Goal: Book appointment/travel/reservation

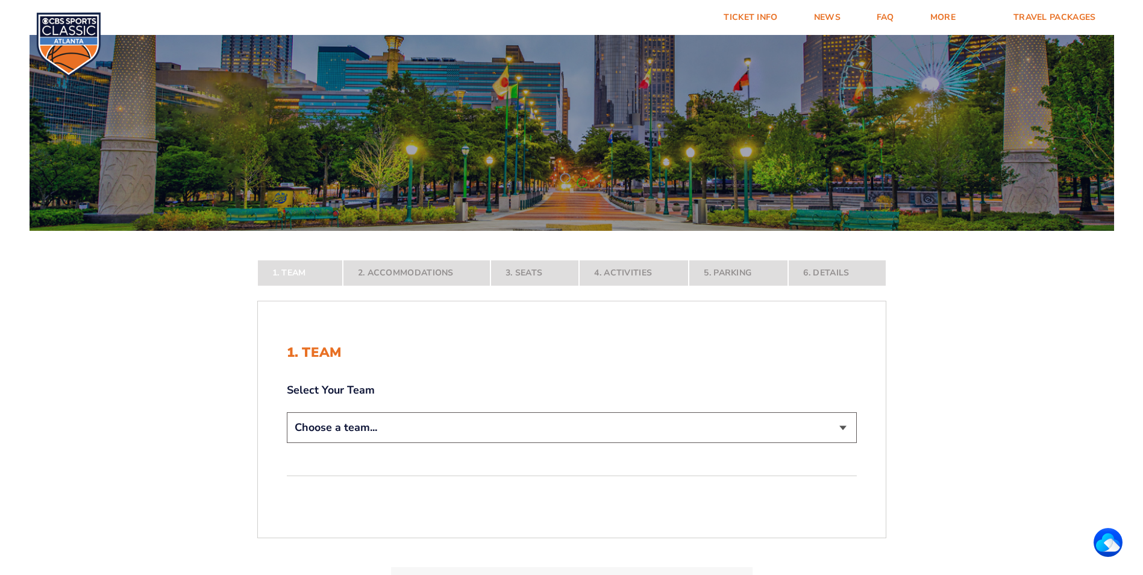
scroll to position [181, 0]
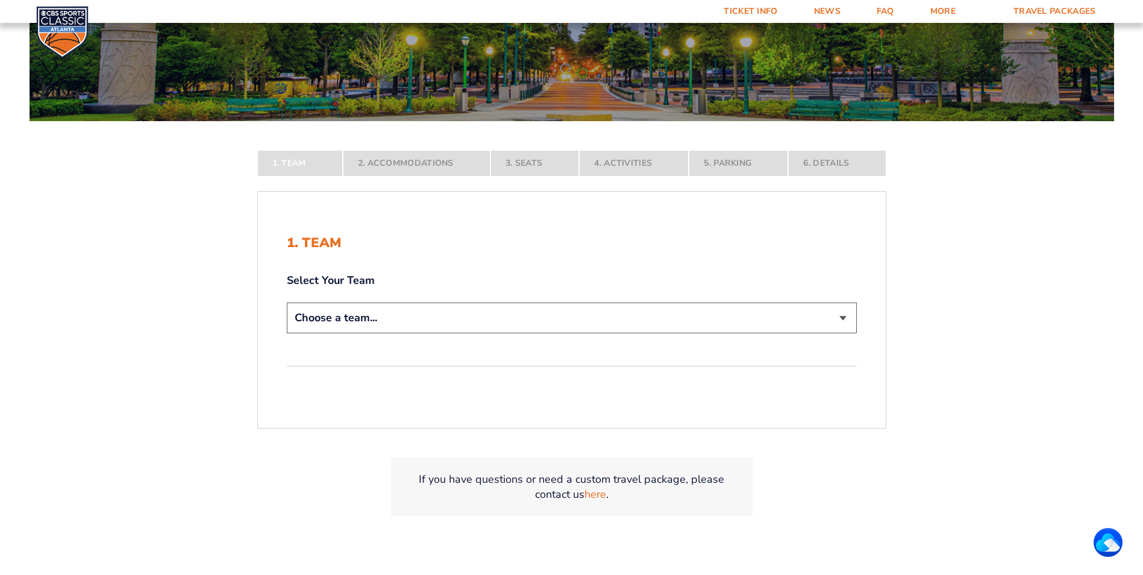
click at [837, 320] on select "Choose a team... [US_STATE] Wildcats [US_STATE] State Buckeyes [US_STATE] Tar H…" at bounding box center [572, 317] width 570 height 31
select select "12956"
click at [287, 333] on select "Choose a team... [US_STATE] Wildcats [US_STATE] State Buckeyes [US_STATE] Tar H…" at bounding box center [572, 317] width 570 height 31
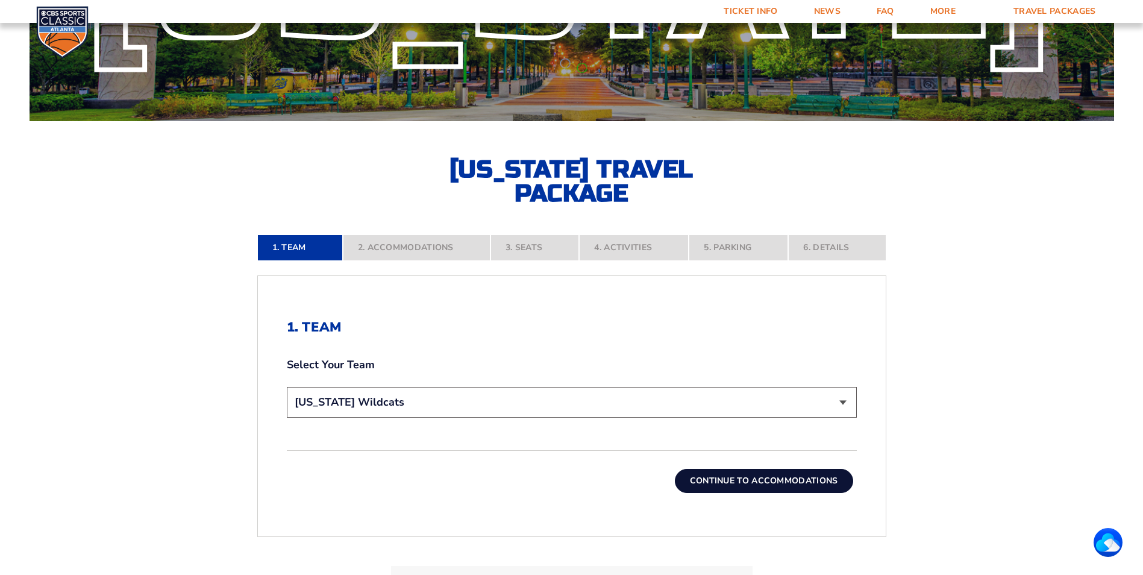
click at [805, 476] on button "Continue To Accommodations" at bounding box center [764, 481] width 178 height 24
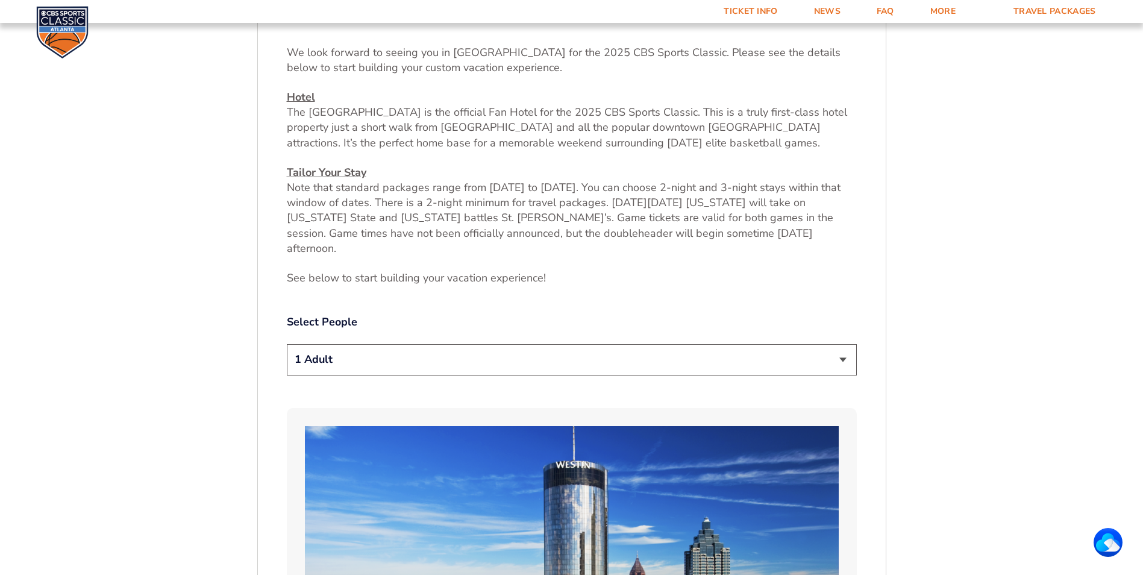
scroll to position [513, 0]
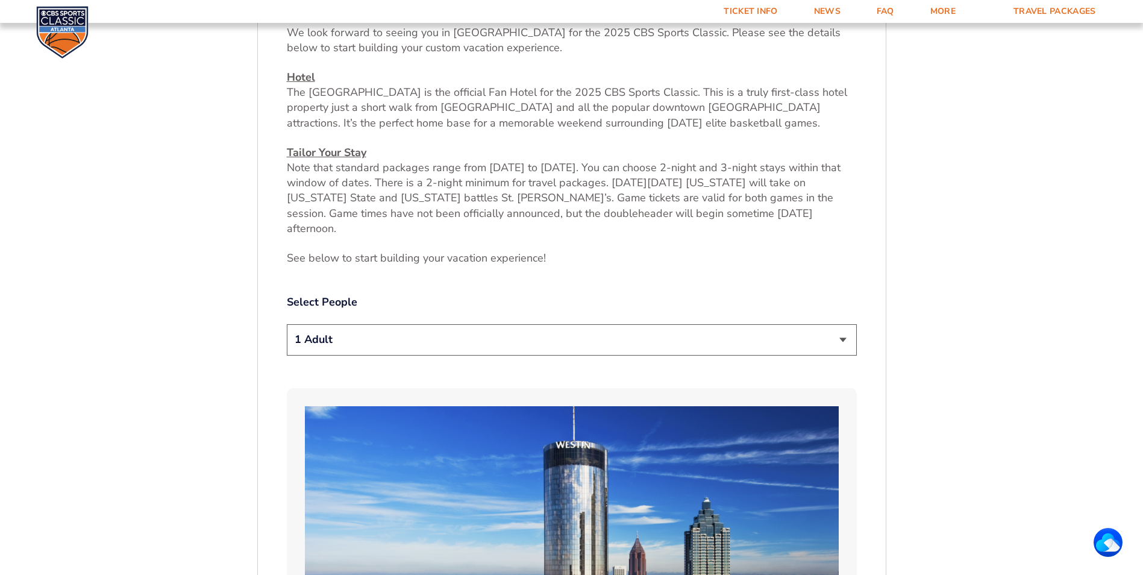
click at [844, 326] on select "1 Adult 2 Adults 3 Adults 4 Adults 2 Adults + 1 Child 2 Adults + 2 Children 2 A…" at bounding box center [572, 339] width 570 height 31
select select "2 Adults"
click at [287, 324] on select "1 Adult 2 Adults 3 Adults 4 Adults 2 Adults + 1 Child 2 Adults + 2 Children 2 A…" at bounding box center [572, 339] width 570 height 31
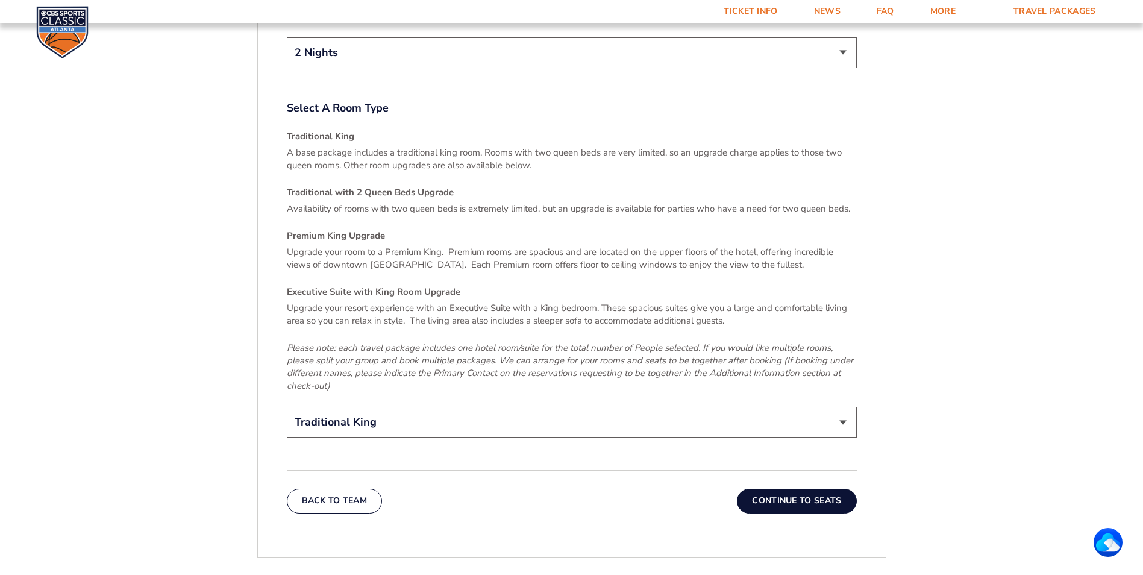
scroll to position [1778, 0]
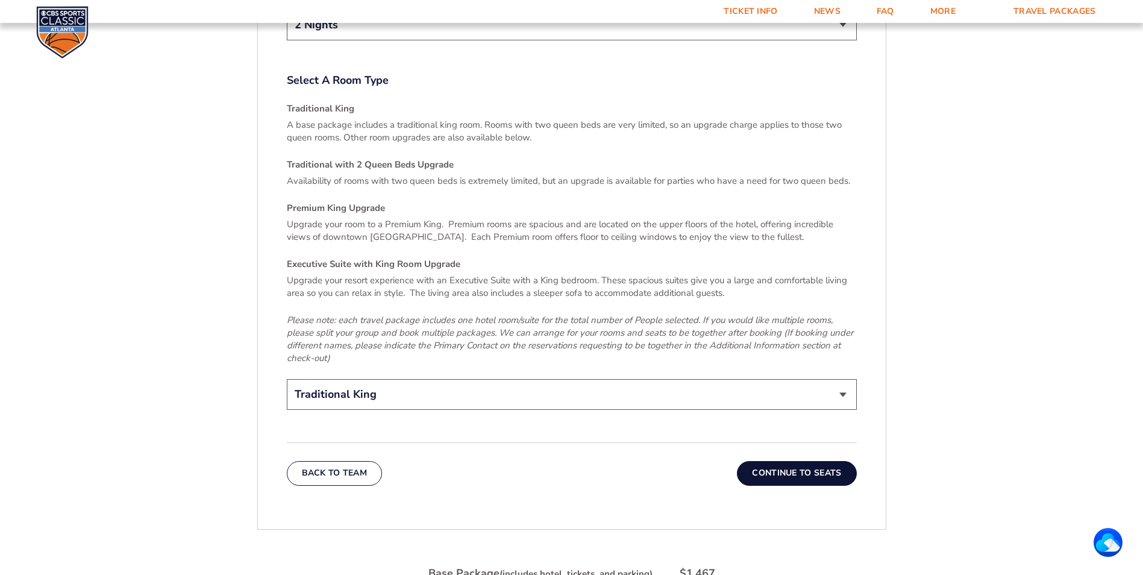
click at [780, 461] on button "Continue To Seats" at bounding box center [796, 473] width 119 height 24
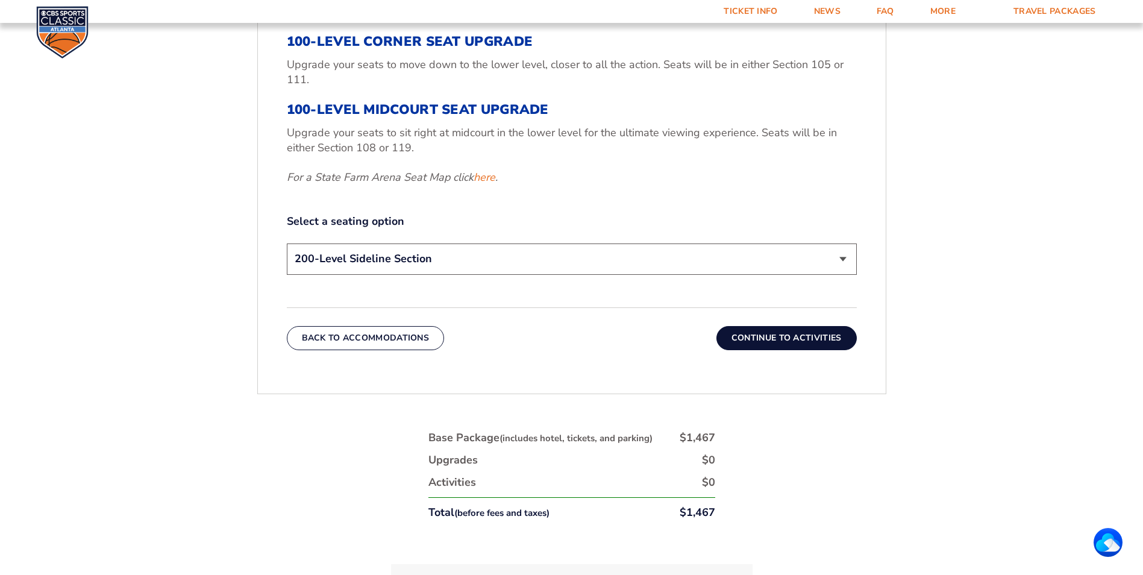
scroll to position [573, 0]
click at [775, 340] on button "Continue To Activities" at bounding box center [786, 337] width 140 height 24
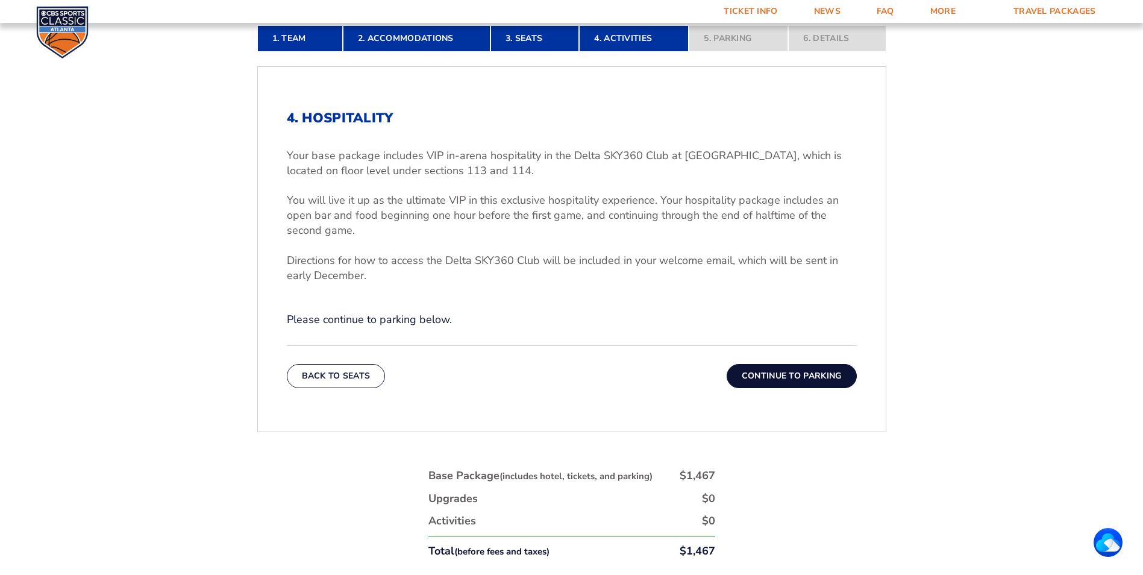
scroll to position [392, 0]
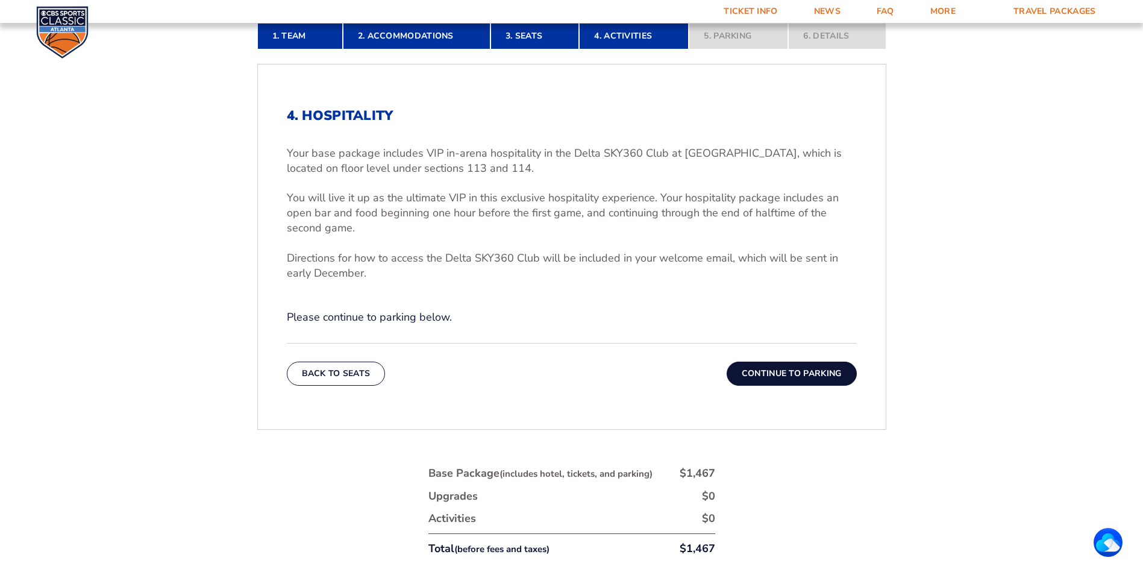
click at [793, 376] on button "Continue To Parking" at bounding box center [791, 373] width 130 height 24
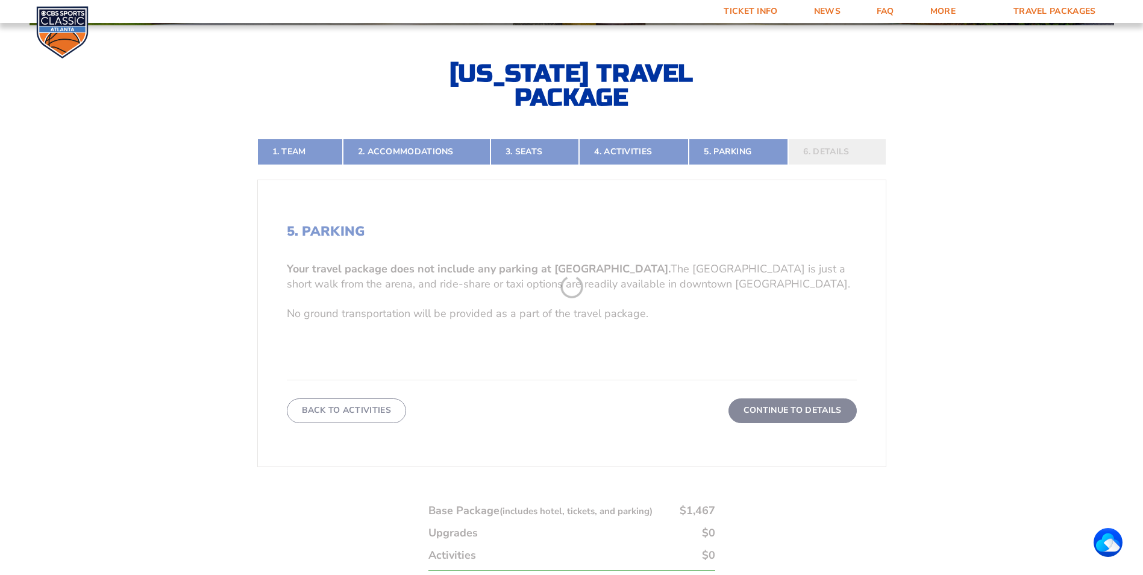
scroll to position [272, 0]
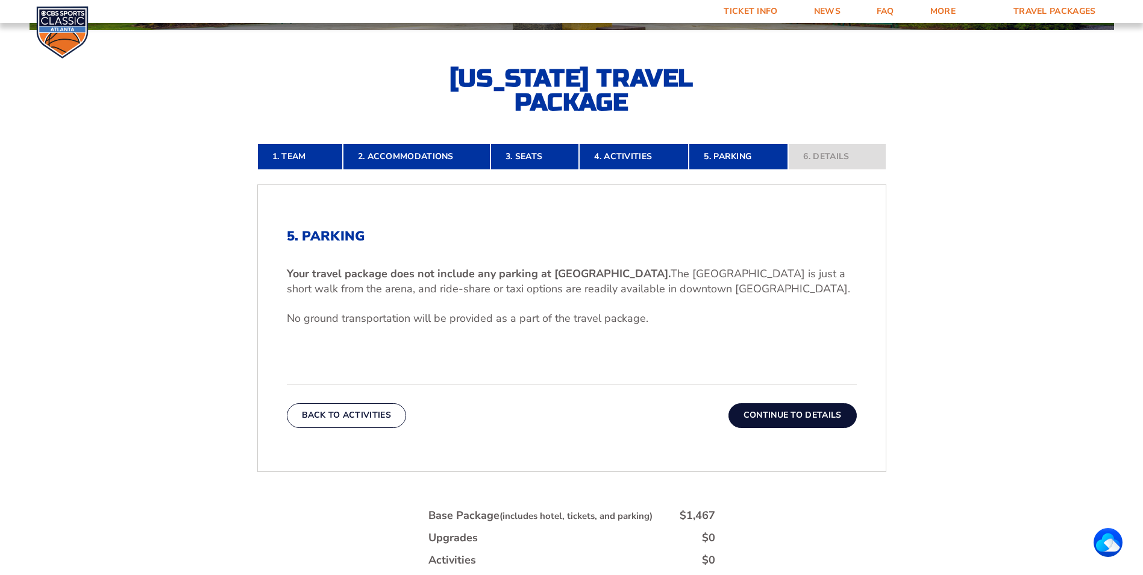
click at [778, 411] on button "Continue To Details" at bounding box center [792, 415] width 128 height 24
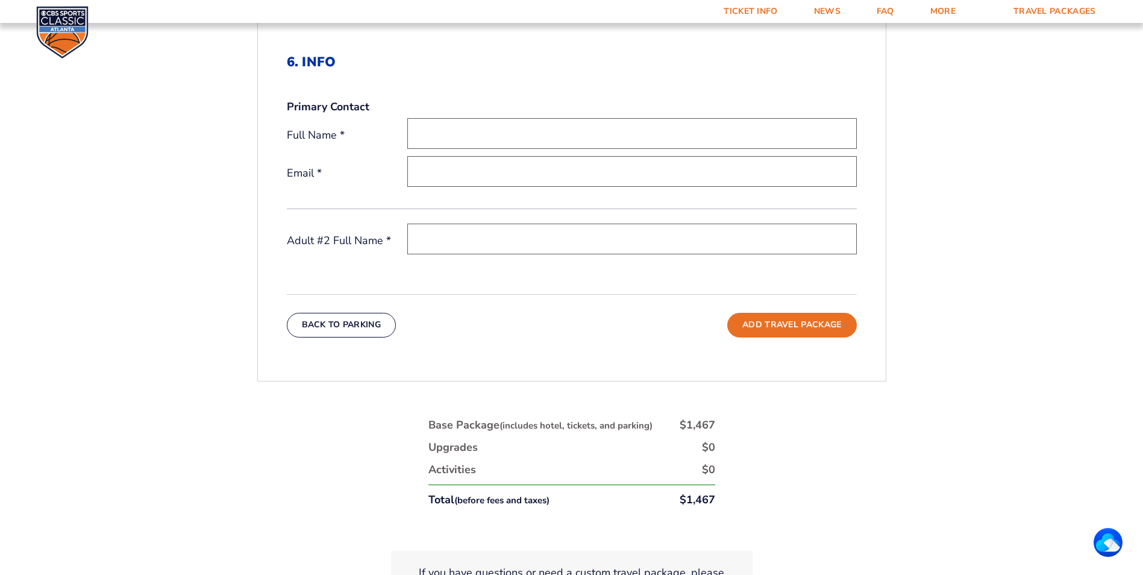
scroll to position [452, 0]
